Goal: Navigation & Orientation: Find specific page/section

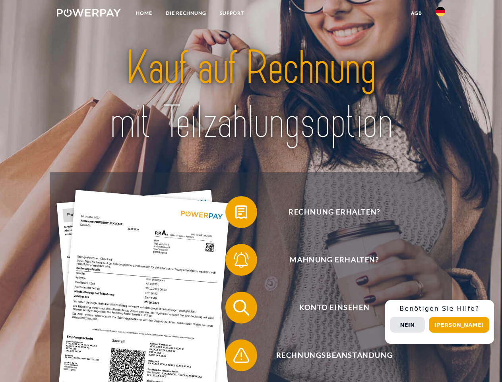
click at [89, 14] on img at bounding box center [89, 13] width 64 height 8
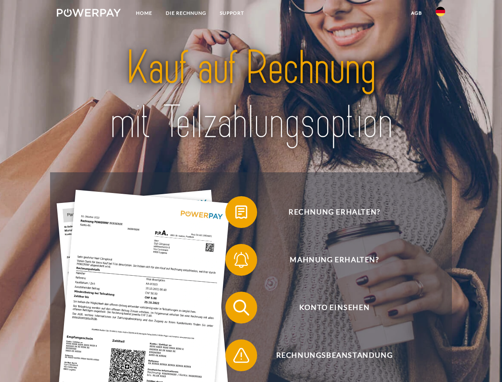
click at [440, 14] on img at bounding box center [441, 12] width 10 height 10
click at [416, 13] on link "agb" at bounding box center [416, 13] width 25 height 14
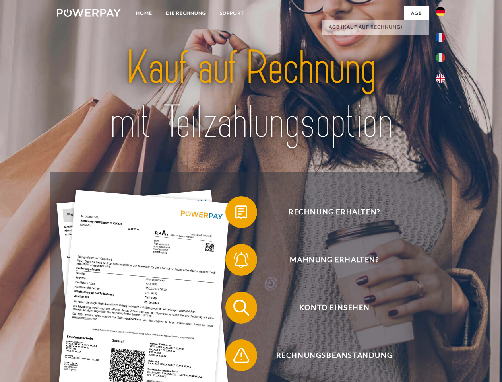
click at [235, 213] on span at bounding box center [229, 212] width 40 height 40
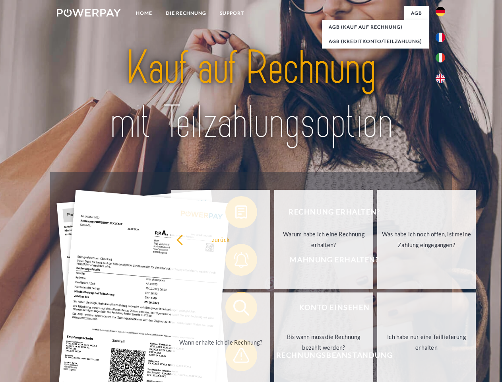
click at [235, 261] on link "zurück" at bounding box center [220, 239] width 99 height 99
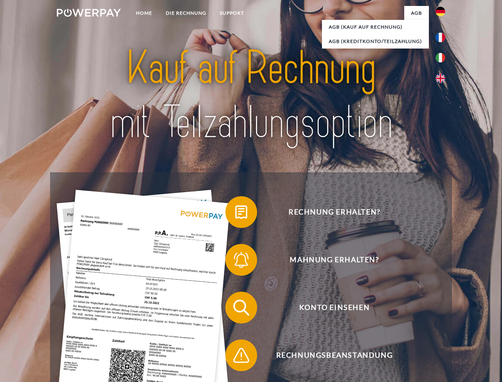
click at [235, 309] on span at bounding box center [229, 307] width 40 height 40
click at [235, 356] on span at bounding box center [229, 355] width 40 height 40
click at [442, 322] on div "Rechnung erhalten? Mahnung erhalten? Konto einsehen" at bounding box center [250, 331] width 401 height 318
click at [423, 323] on span "Konto einsehen" at bounding box center [334, 307] width 195 height 32
click at [462, 324] on header "Home DIE RECHNUNG SUPPORT" at bounding box center [251, 274] width 502 height 549
